Goal: Obtain resource: Obtain resource

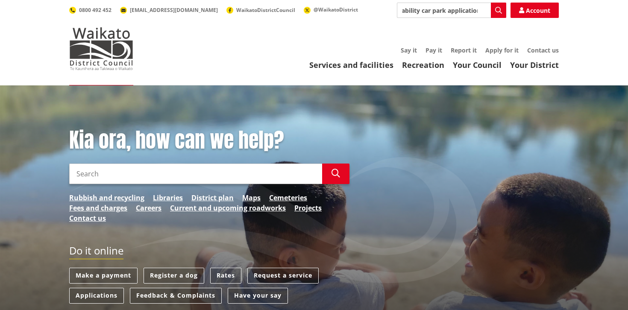
scroll to position [0, 10]
type input "diability car park application"
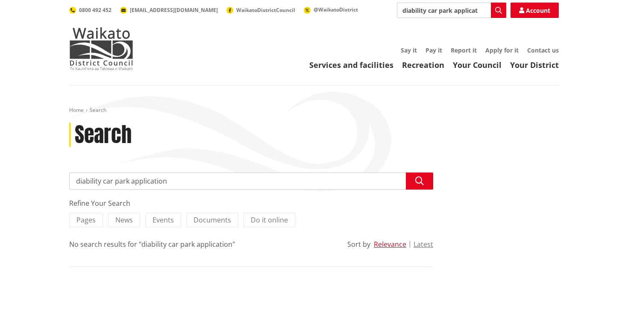
click at [188, 184] on input "diability car park application" at bounding box center [251, 181] width 364 height 17
click at [89, 182] on input "diability car park application" at bounding box center [251, 181] width 364 height 17
click at [94, 182] on input "diability car park application" at bounding box center [251, 181] width 364 height 17
click at [170, 184] on input "diability car park application" at bounding box center [251, 181] width 364 height 17
type input "disability car parking application"
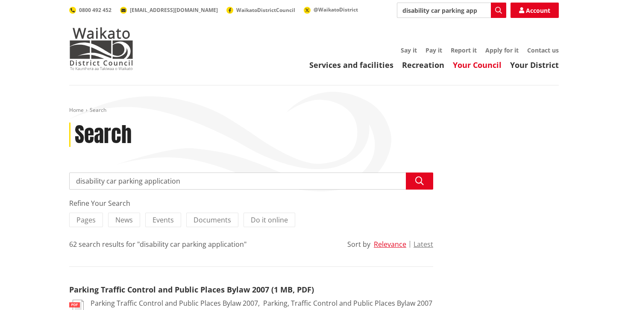
click at [477, 66] on link "Your Council" at bounding box center [477, 65] width 49 height 10
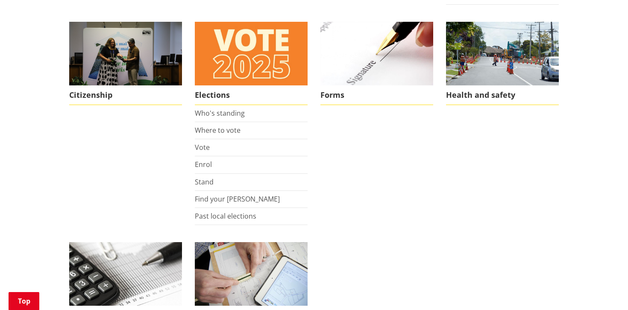
scroll to position [619, 0]
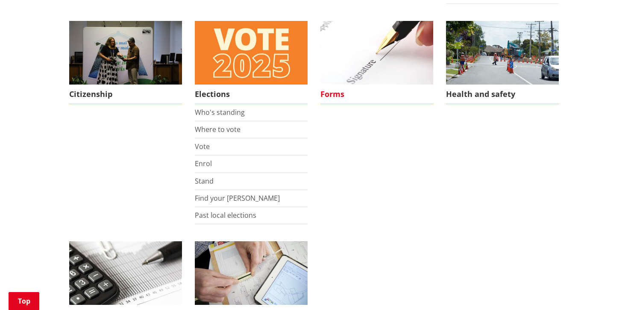
click at [332, 94] on span "Forms" at bounding box center [376, 95] width 113 height 20
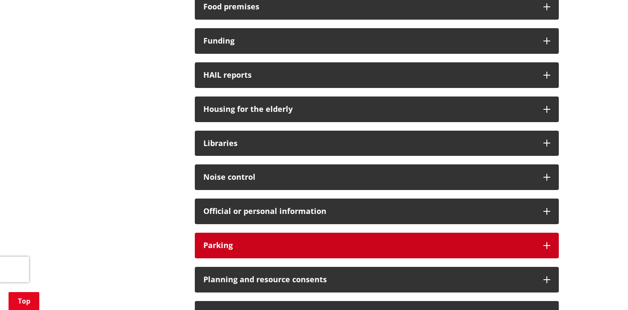
scroll to position [470, 0]
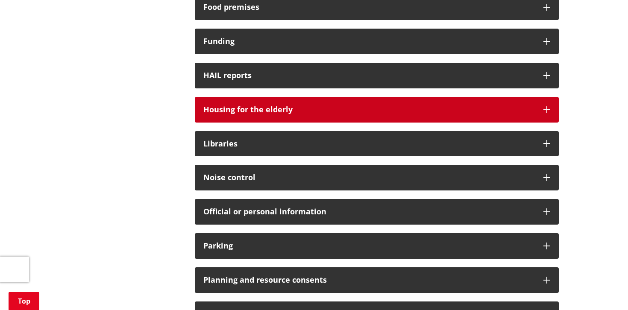
click at [282, 111] on h3 "Housing for the elderly" at bounding box center [369, 110] width 332 height 9
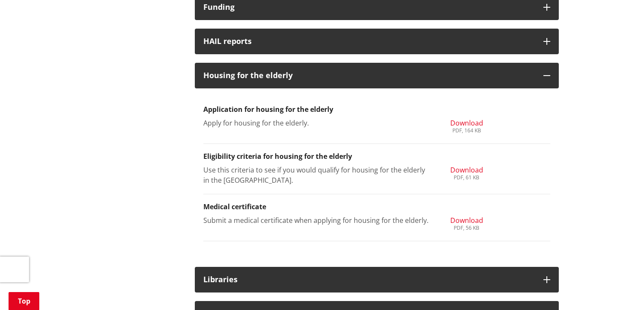
scroll to position [505, 0]
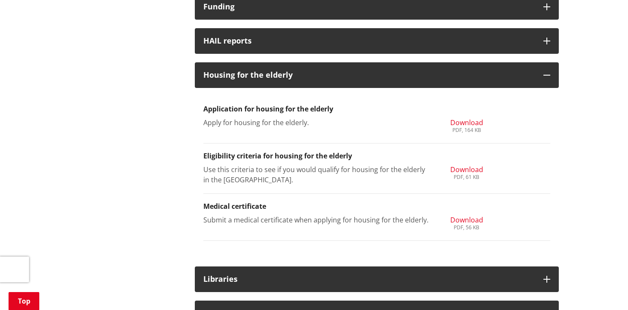
click at [461, 125] on span "Download" at bounding box center [466, 122] width 33 height 9
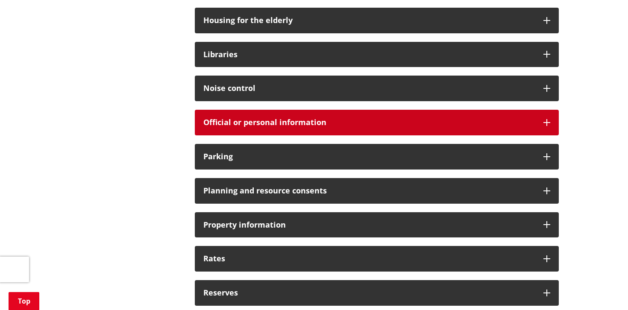
scroll to position [568, 0]
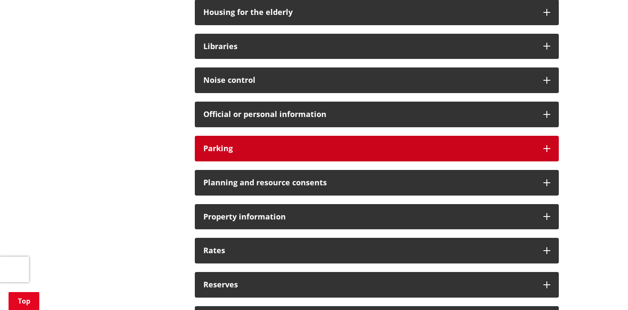
click at [225, 146] on h3 "Parking" at bounding box center [369, 148] width 332 height 9
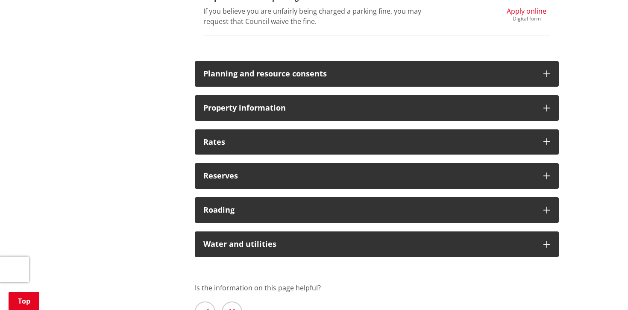
scroll to position [758, 0]
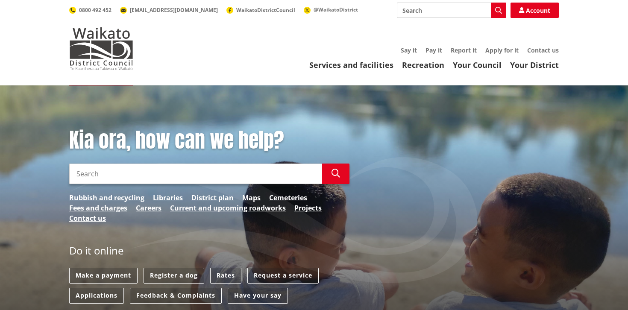
click at [206, 176] on input "Search" at bounding box center [195, 174] width 253 height 21
type input "car park"
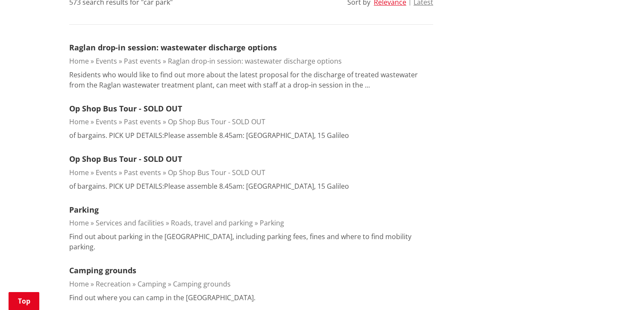
scroll to position [247, 0]
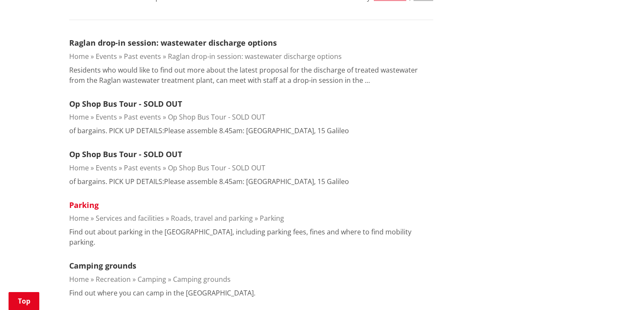
click at [87, 205] on link "Parking" at bounding box center [83, 205] width 29 height 10
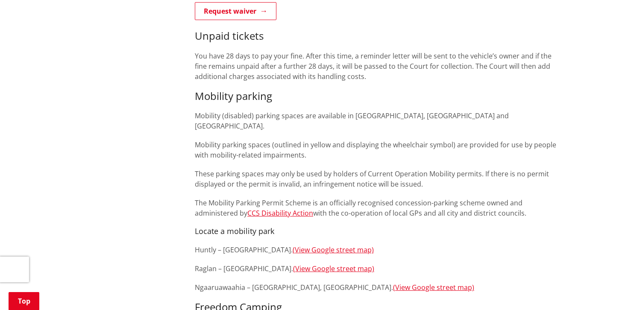
scroll to position [487, 0]
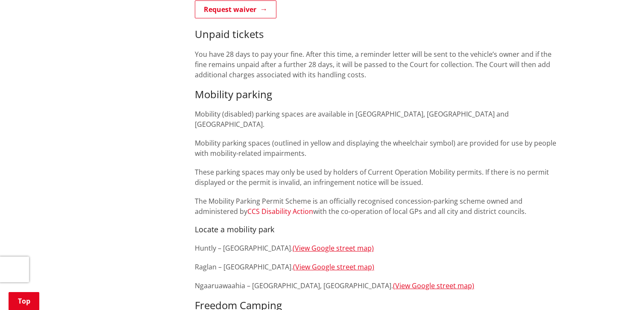
click at [291, 207] on link "CCS Disability Action" at bounding box center [280, 211] width 66 height 9
